Goal: Task Accomplishment & Management: Manage account settings

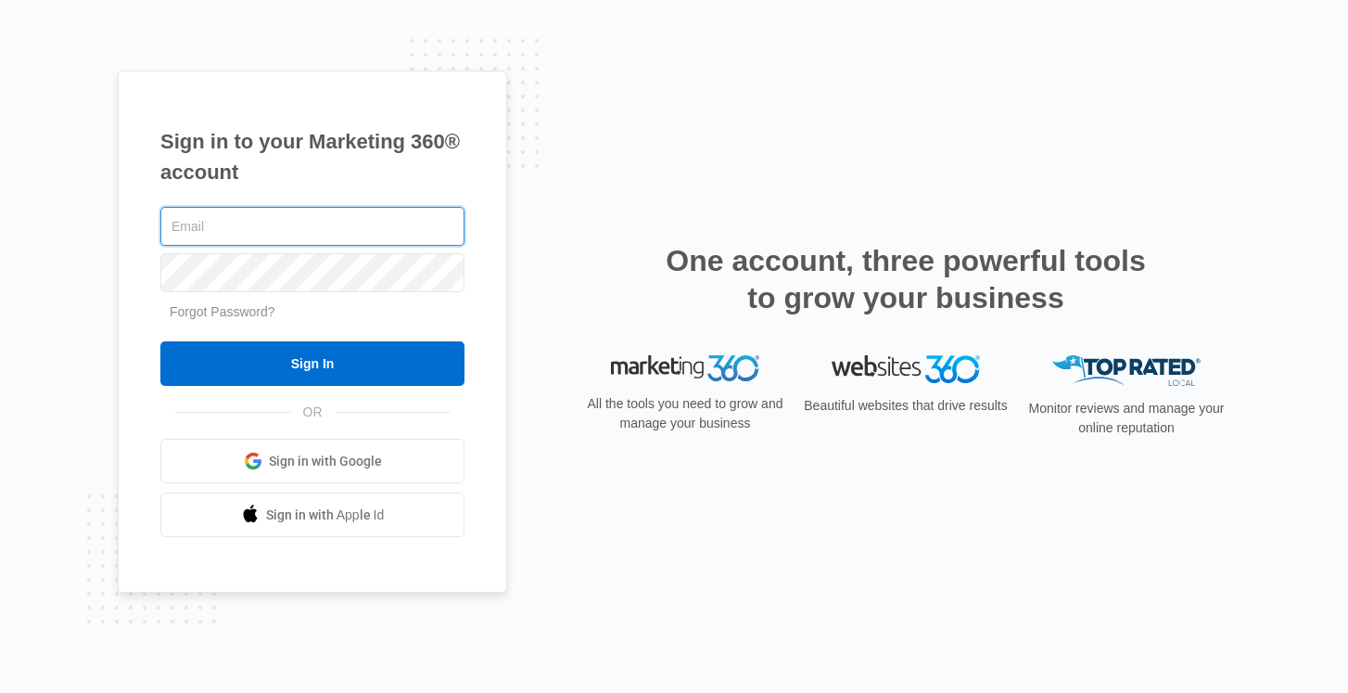
type input "[EMAIL_ADDRESS][DOMAIN_NAME]"
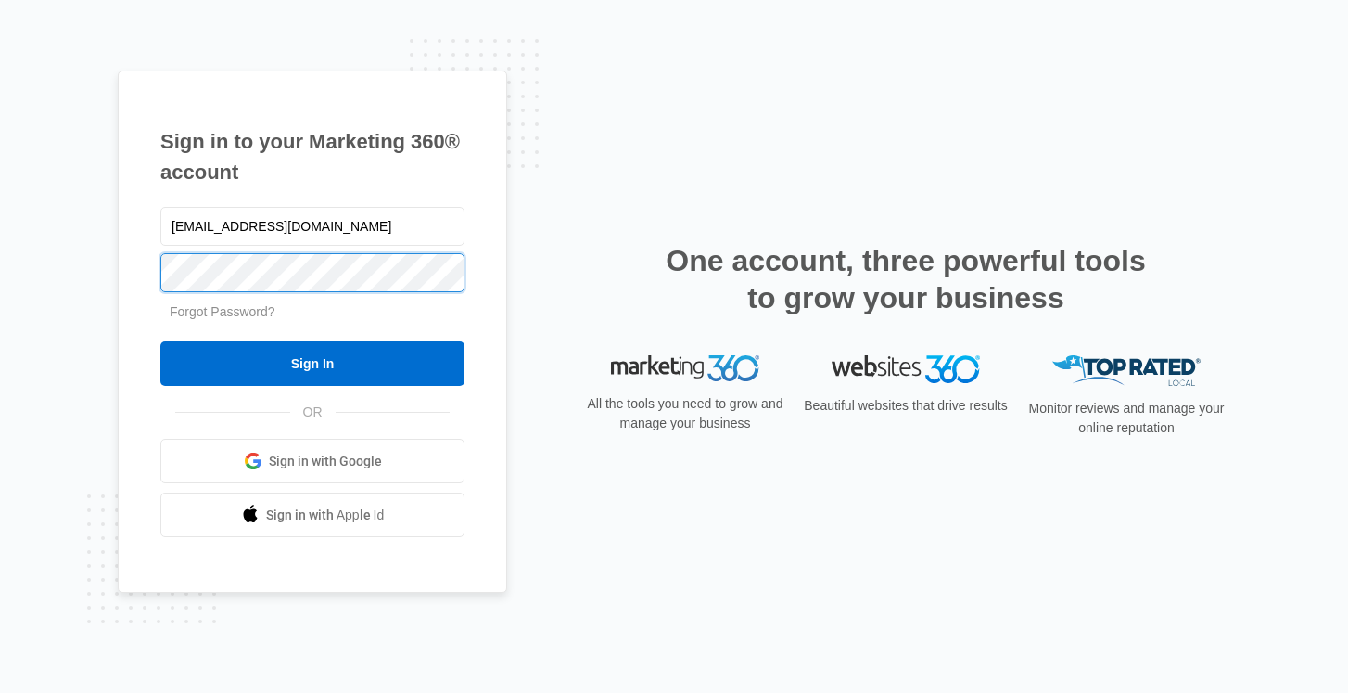
click at [312, 363] on input "Sign In" at bounding box center [312, 363] width 304 height 45
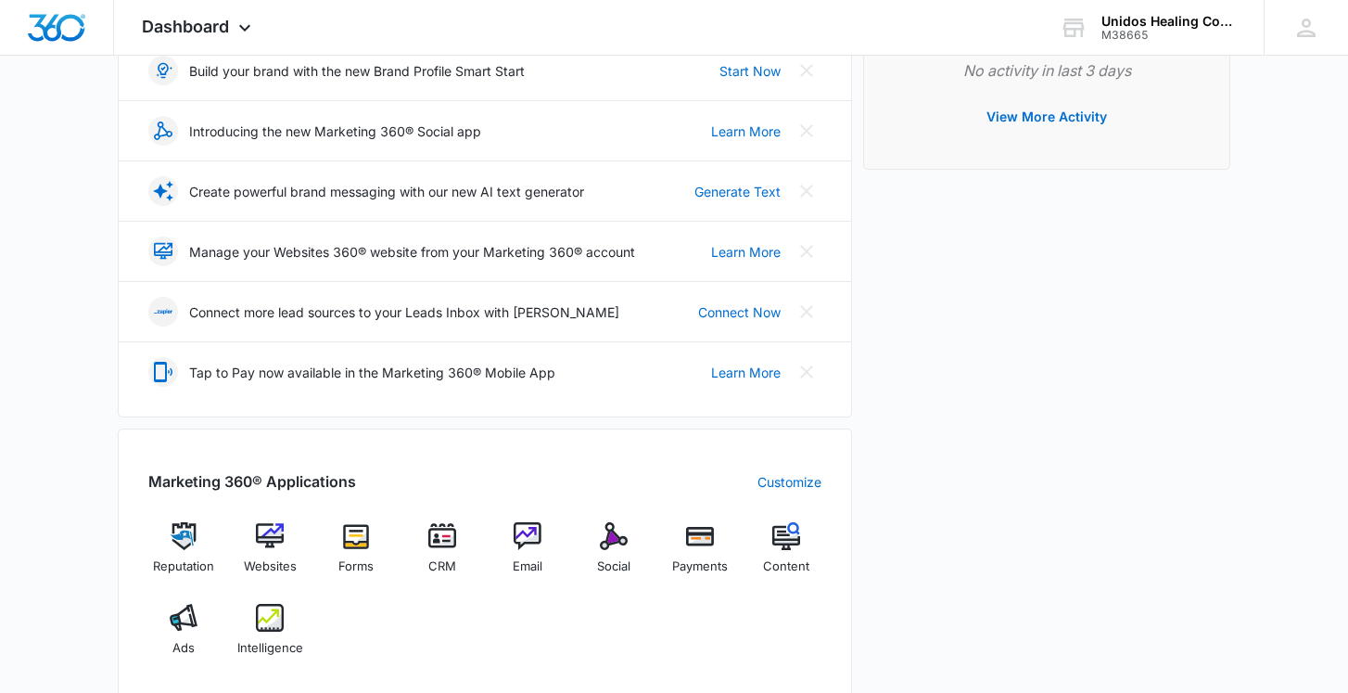
scroll to position [288, 0]
click at [266, 530] on img at bounding box center [270, 535] width 28 height 28
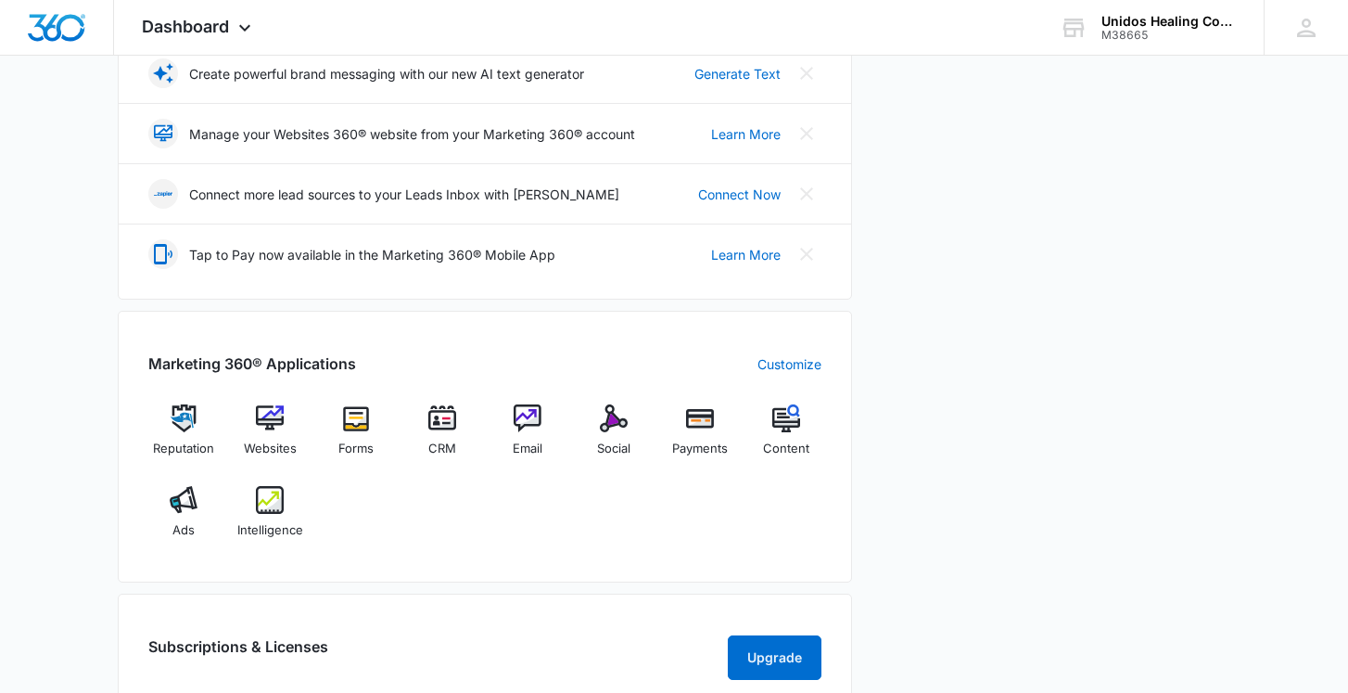
scroll to position [424, 0]
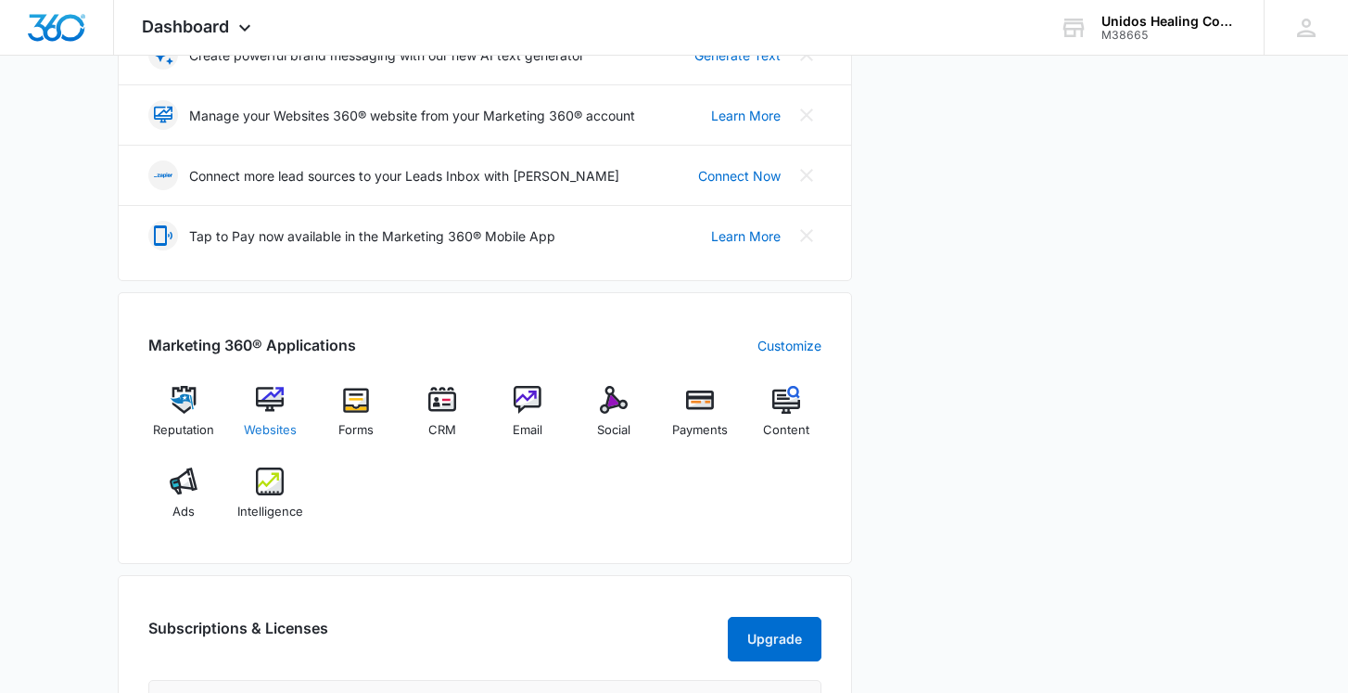
click at [268, 394] on img at bounding box center [270, 400] width 28 height 28
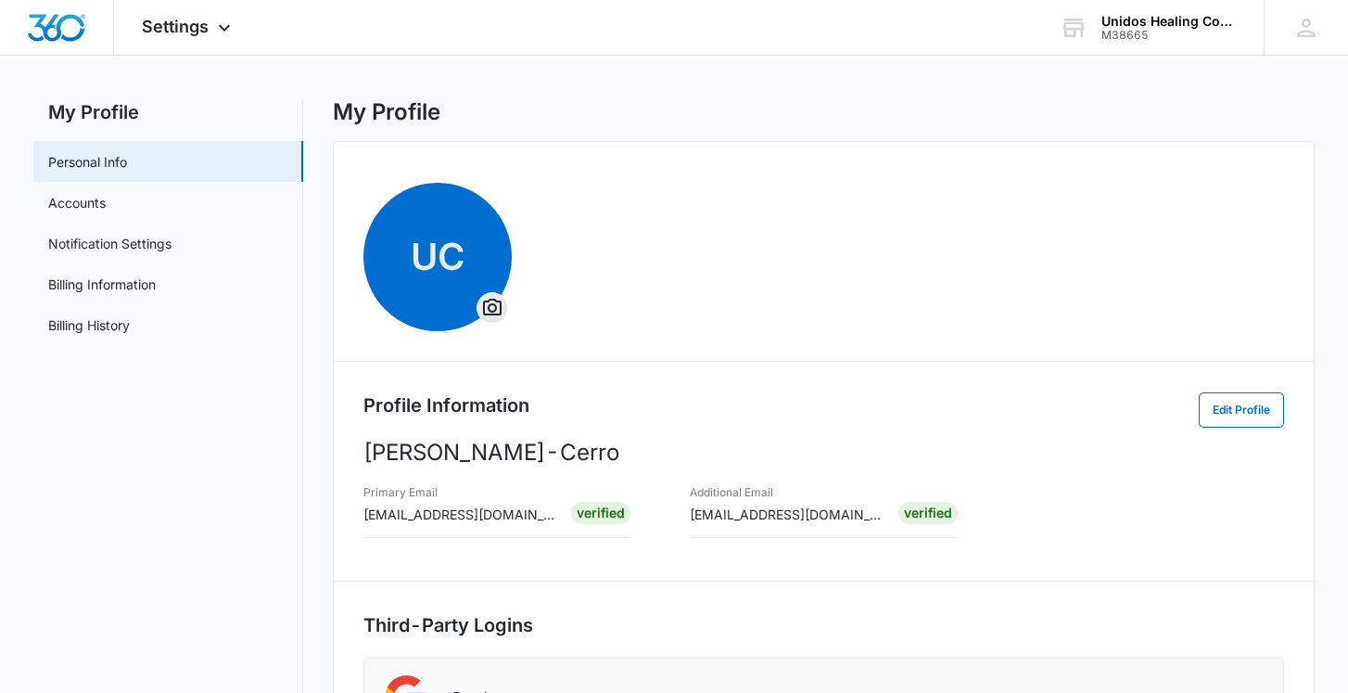
scroll to position [70, 0]
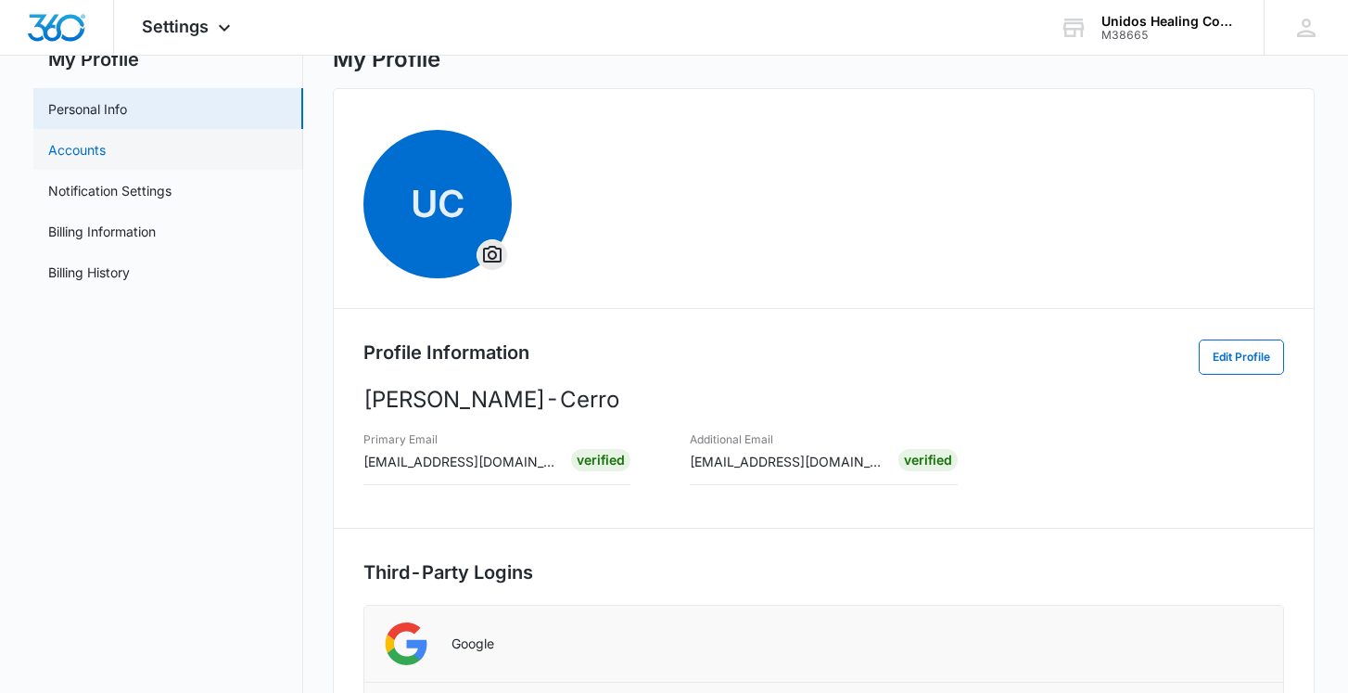
click at [78, 145] on link "Accounts" at bounding box center [76, 149] width 57 height 19
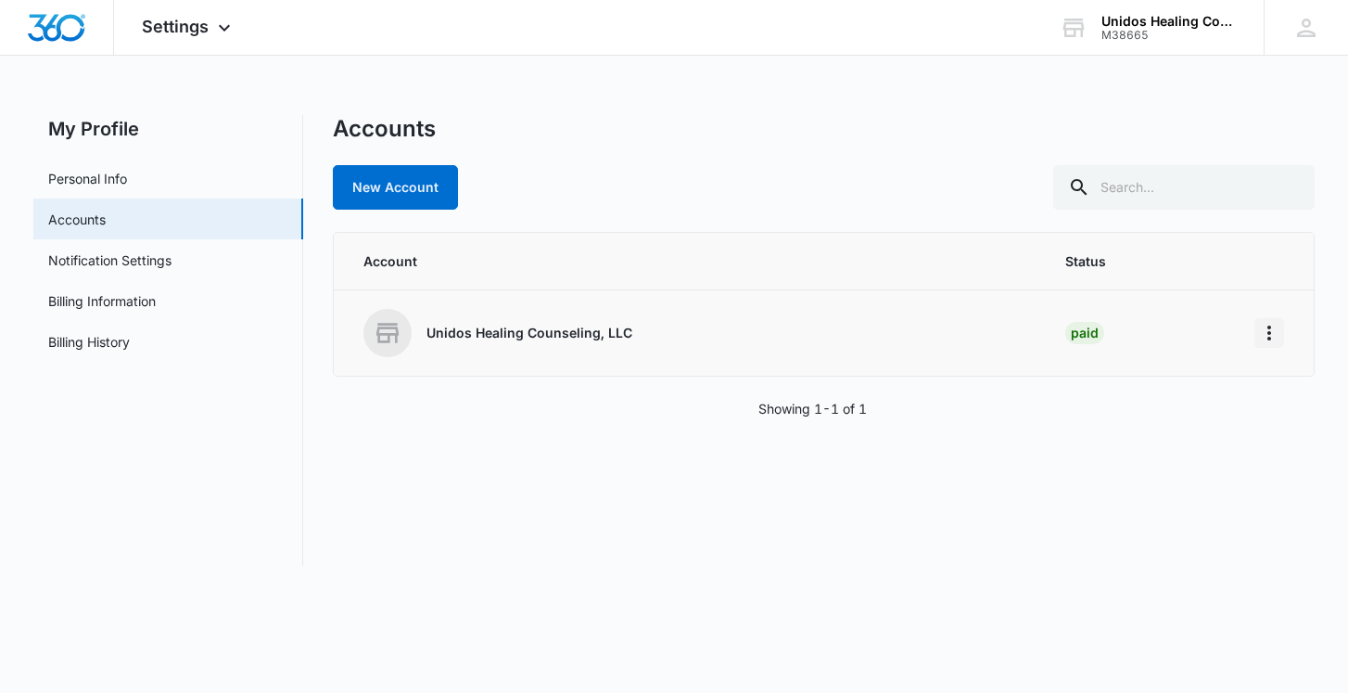
click at [1269, 330] on icon "Home" at bounding box center [1269, 333] width 22 height 22
click at [1164, 381] on div "Go to Dashboard" at bounding box center [1187, 384] width 103 height 13
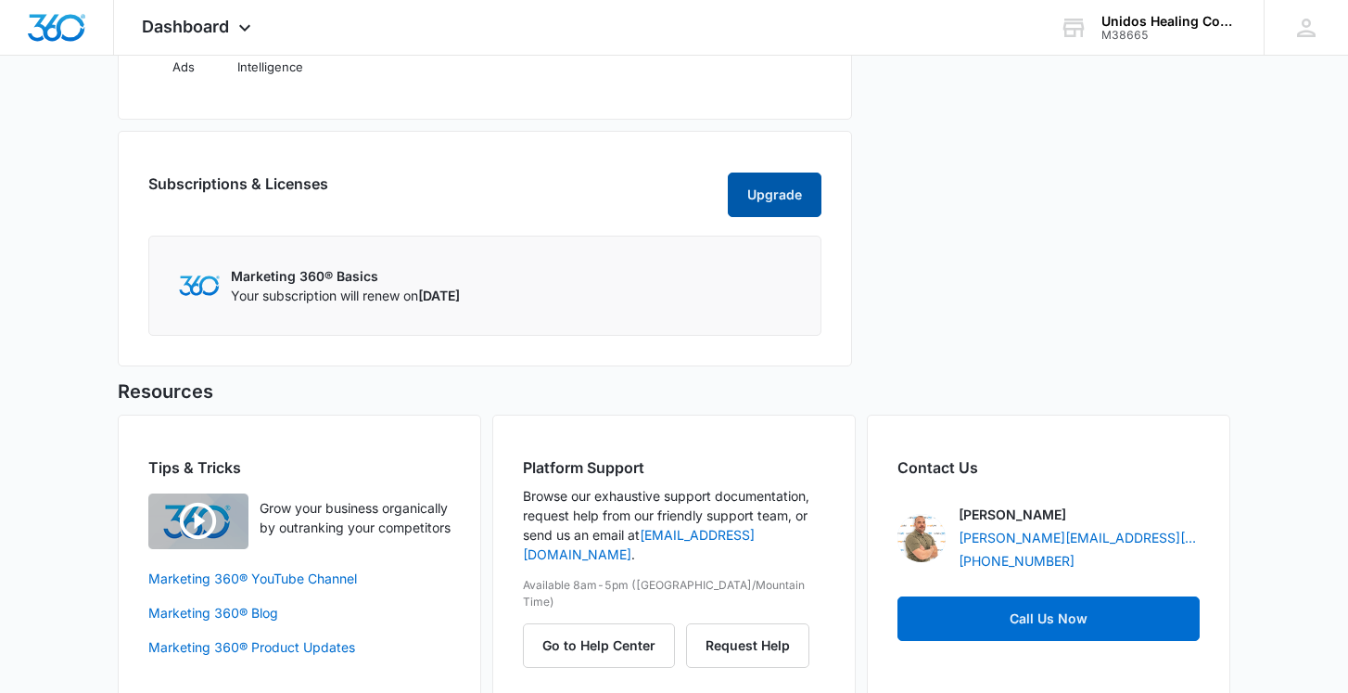
scroll to position [895, 0]
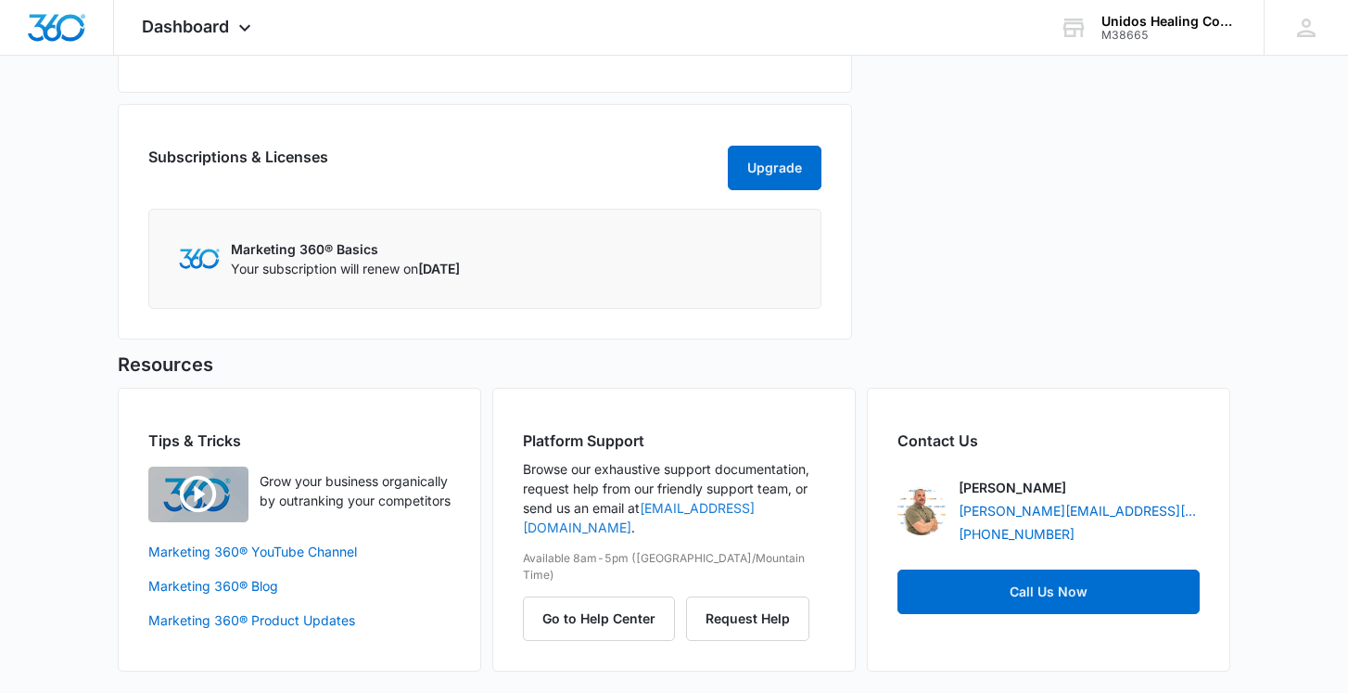
drag, startPoint x: 823, startPoint y: 504, endPoint x: 643, endPoint y: 504, distance: 179.9
click at [643, 504] on p "Browse our exhaustive support documentation, request help from our friendly sup…" at bounding box center [674, 498] width 302 height 78
copy p "support@marketing360.com ."
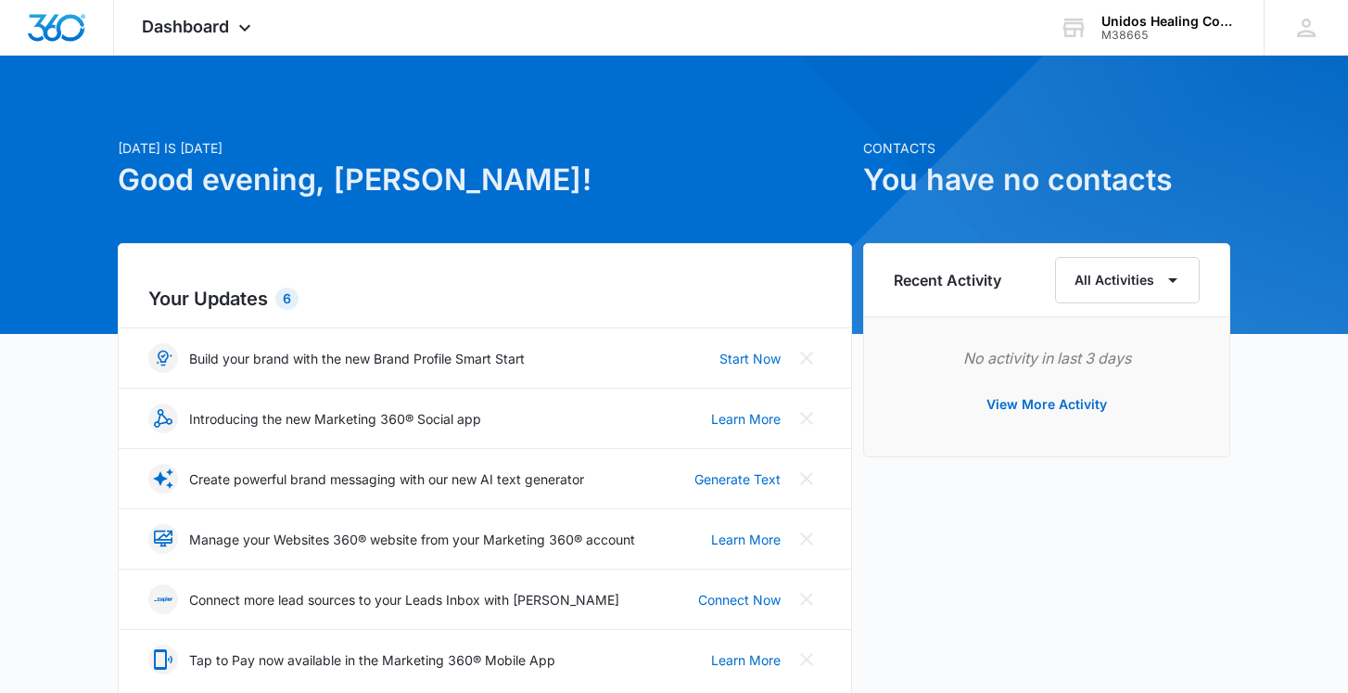
scroll to position [0, 0]
